Goal: Task Accomplishment & Management: Complete application form

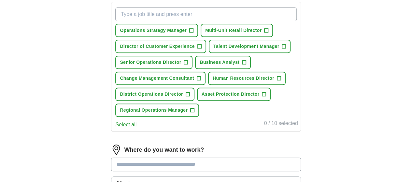
scroll to position [98, 0]
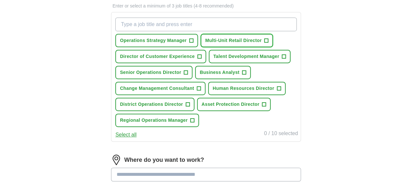
click at [265, 43] on span "+" at bounding box center [267, 40] width 4 height 5
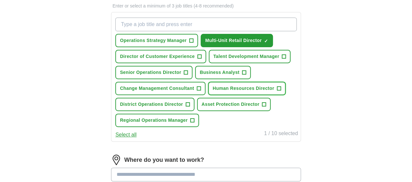
click at [277, 91] on span "+" at bounding box center [279, 88] width 4 height 5
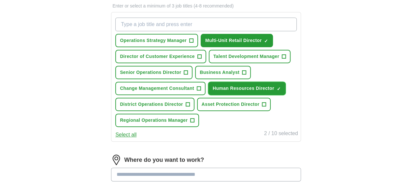
scroll to position [130, 0]
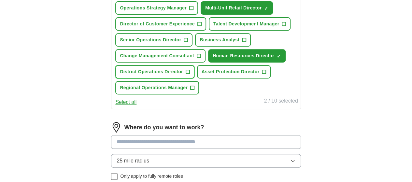
click at [190, 75] on span "+" at bounding box center [188, 71] width 4 height 5
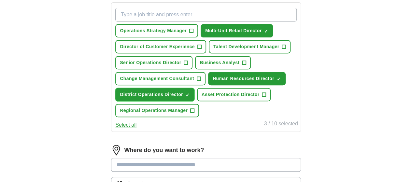
scroll to position [98, 0]
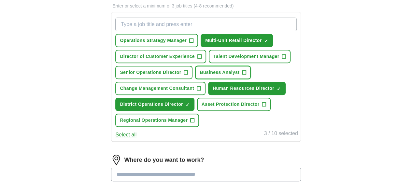
click at [246, 75] on span "+" at bounding box center [244, 72] width 4 height 5
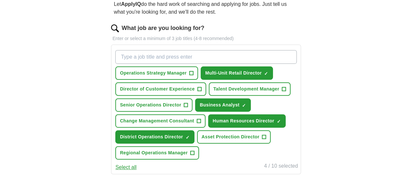
click at [226, 56] on input "What job are you looking for?" at bounding box center [205, 57] width 181 height 14
type input "general manager"
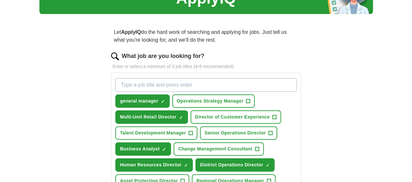
scroll to position [33, 0]
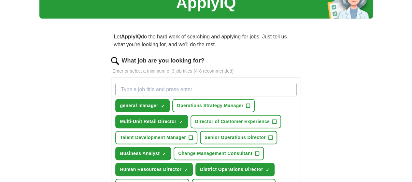
click at [216, 89] on input "What job are you looking for?" at bounding box center [205, 90] width 181 height 14
type input "HR Business Partner"
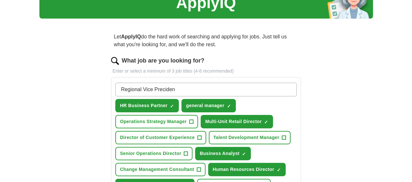
type input "Regional Vice Precident"
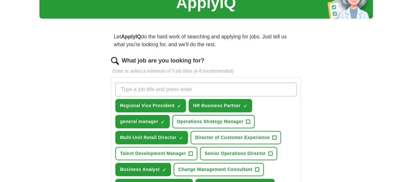
click at [220, 90] on input "What job are you looking for?" at bounding box center [205, 90] width 181 height 14
type input "regional director"
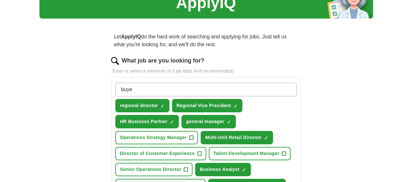
type input "buyer"
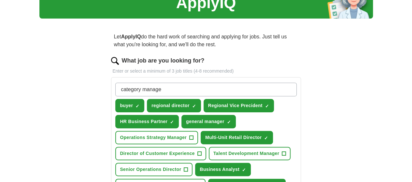
type input "category manager"
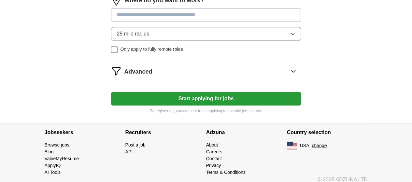
scroll to position [326, 0]
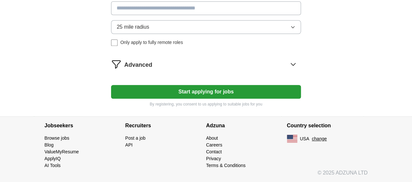
click at [288, 69] on icon at bounding box center [293, 64] width 10 height 10
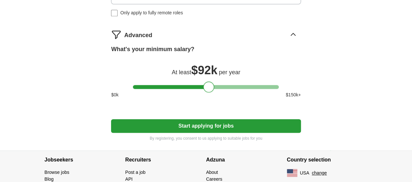
drag, startPoint x: 139, startPoint y: 152, endPoint x: 209, endPoint y: 151, distance: 70.1
click at [209, 93] on div at bounding box center [208, 86] width 11 height 11
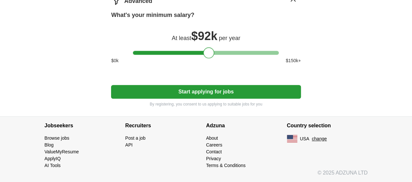
click at [208, 99] on button "Start applying for jobs" at bounding box center [206, 92] width 190 height 14
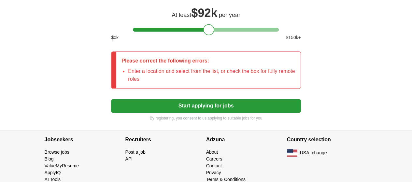
scroll to position [407, 0]
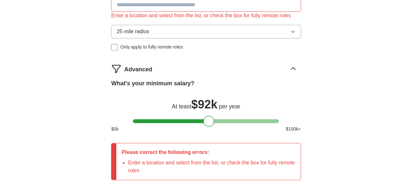
scroll to position [276, 0]
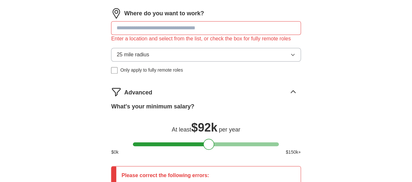
click at [223, 35] on input at bounding box center [206, 28] width 190 height 14
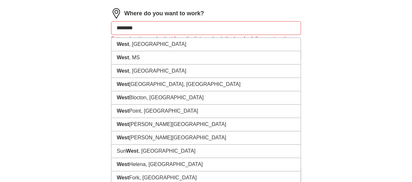
type input "*********"
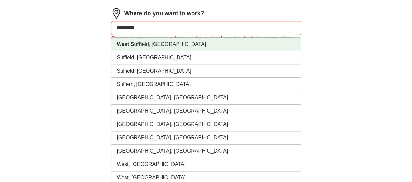
click at [203, 51] on li "West Suff ield, CT" at bounding box center [205, 44] width 189 height 13
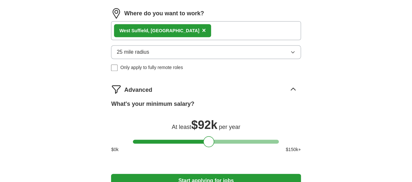
click at [140, 56] on span "25 mile radius" at bounding box center [133, 52] width 33 height 8
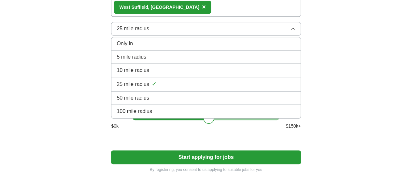
scroll to position [309, 0]
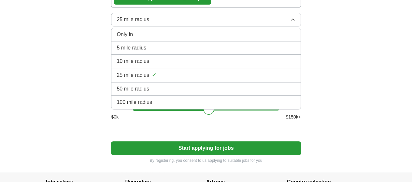
click at [149, 93] on span "50 mile radius" at bounding box center [133, 89] width 33 height 8
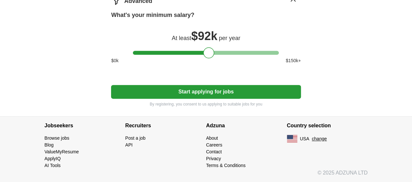
scroll to position [374, 0]
click at [216, 99] on button "Start applying for jobs" at bounding box center [206, 92] width 190 height 14
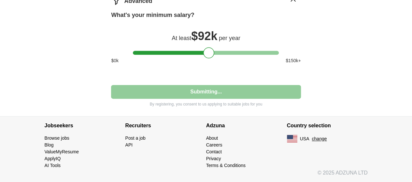
select select "**"
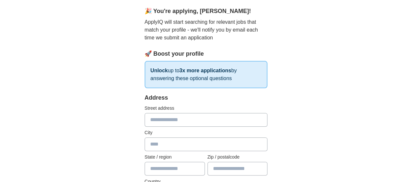
scroll to position [65, 0]
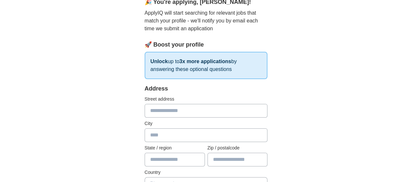
click at [199, 111] on input "text" at bounding box center [206, 111] width 123 height 14
type input "**********"
type input "**"
type input "*****"
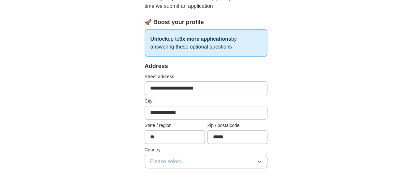
scroll to position [130, 0]
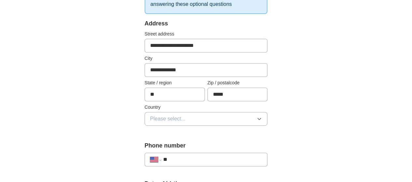
click at [254, 116] on button "Please select..." at bounding box center [206, 119] width 123 height 14
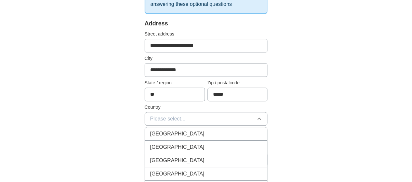
click at [239, 144] on div "United States" at bounding box center [206, 147] width 112 height 8
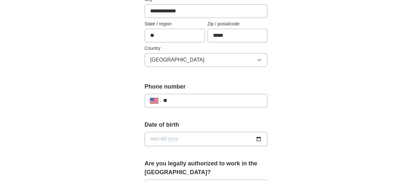
scroll to position [196, 0]
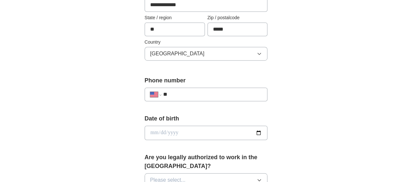
click at [256, 95] on input "**" at bounding box center [212, 95] width 99 height 8
click at [345, 107] on div "**********" at bounding box center [206, 124] width 334 height 601
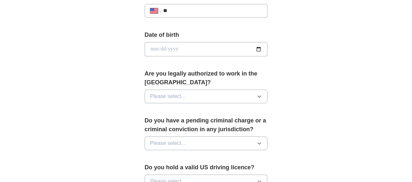
scroll to position [293, 0]
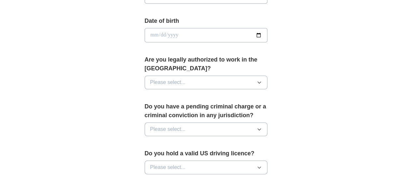
click at [262, 80] on icon "button" at bounding box center [259, 82] width 5 height 5
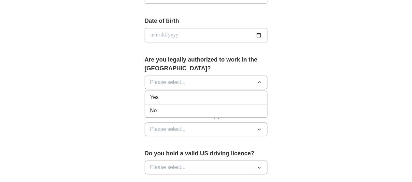
click at [205, 94] on div "Yes" at bounding box center [206, 98] width 112 height 8
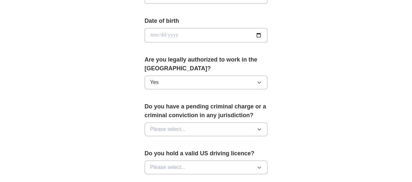
click at [247, 123] on button "Please select..." at bounding box center [206, 130] width 123 height 14
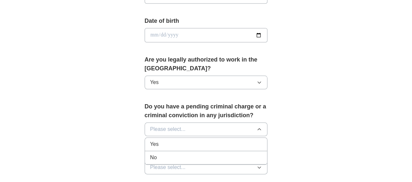
click at [204, 154] on div "No" at bounding box center [206, 158] width 112 height 8
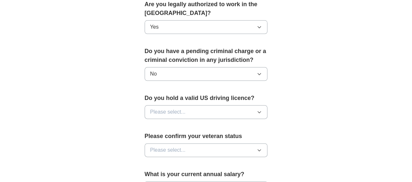
scroll to position [358, 0]
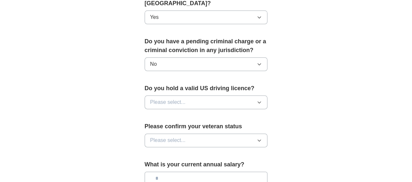
click at [244, 95] on button "Please select..." at bounding box center [206, 102] width 123 height 14
click at [197, 113] on div "Yes" at bounding box center [206, 117] width 112 height 8
click at [244, 134] on button "Please select..." at bounding box center [206, 141] width 123 height 14
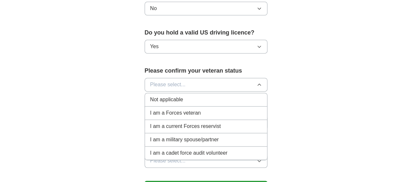
scroll to position [424, 0]
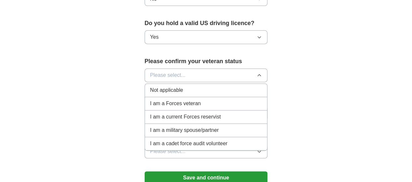
click at [227, 86] on div "Not applicable" at bounding box center [206, 90] width 112 height 8
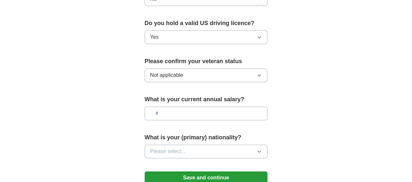
click at [262, 149] on icon "button" at bounding box center [259, 151] width 5 height 5
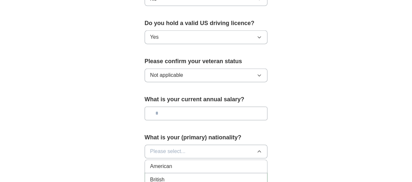
click at [253, 163] on div "American" at bounding box center [206, 167] width 112 height 8
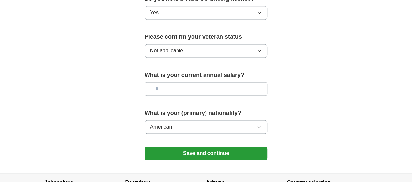
scroll to position [456, 0]
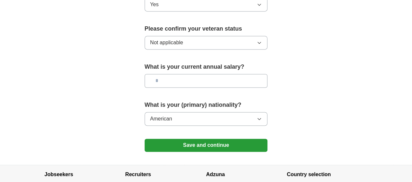
click at [231, 139] on button "Save and continue" at bounding box center [206, 145] width 123 height 13
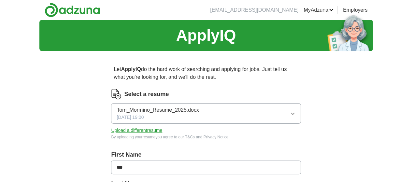
click at [290, 112] on icon "button" at bounding box center [292, 113] width 5 height 5
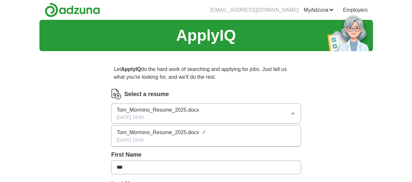
click at [122, 97] on img at bounding box center [116, 94] width 10 height 10
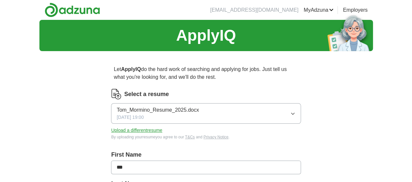
click at [122, 94] on img at bounding box center [116, 94] width 10 height 10
click at [152, 94] on label "Select a resume" at bounding box center [146, 94] width 45 height 9
click at [160, 130] on button "Upload a different resume" at bounding box center [136, 130] width 51 height 7
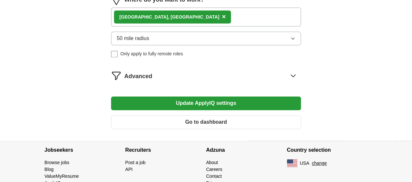
scroll to position [391, 0]
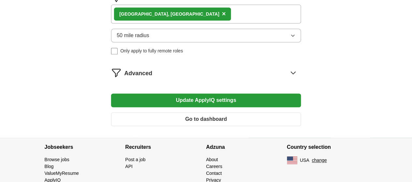
click at [227, 107] on button "Update ApplyIQ settings" at bounding box center [206, 101] width 190 height 14
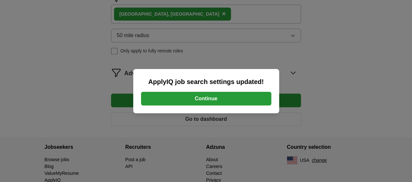
click at [239, 98] on button "Continue" at bounding box center [206, 99] width 130 height 14
